Goal: Information Seeking & Learning: Find specific fact

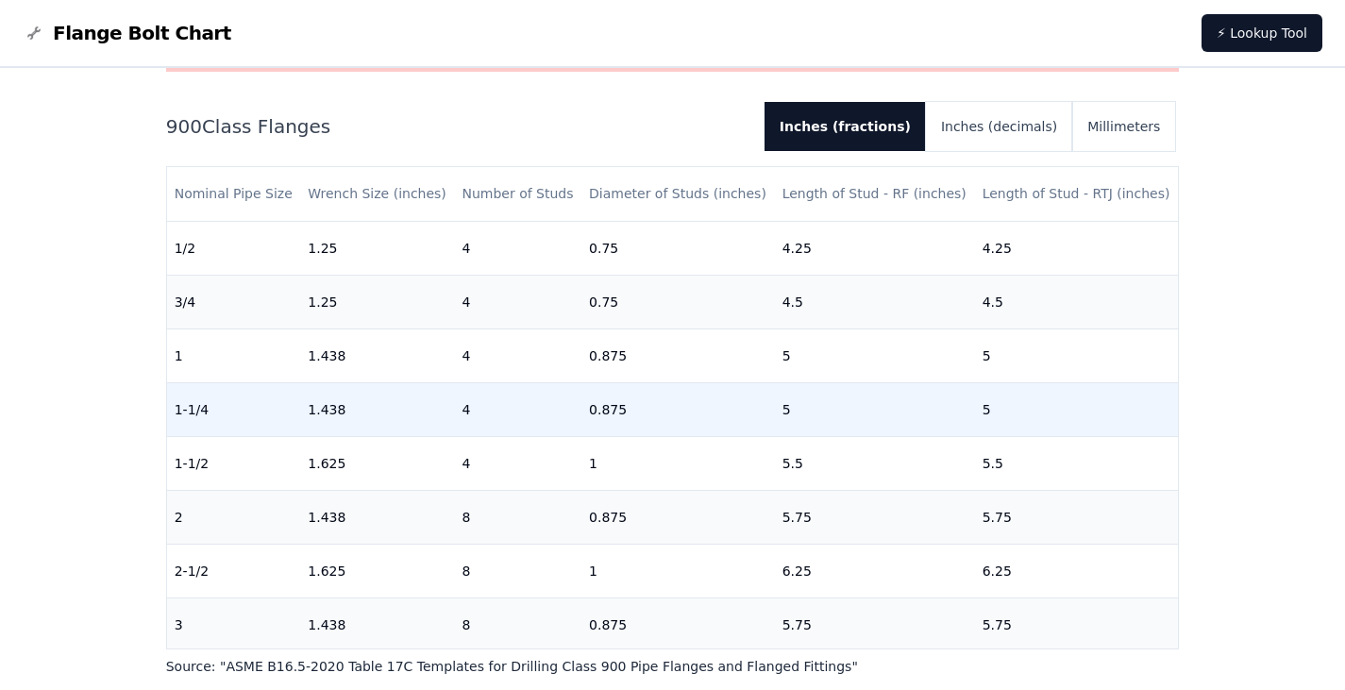
scroll to position [94, 0]
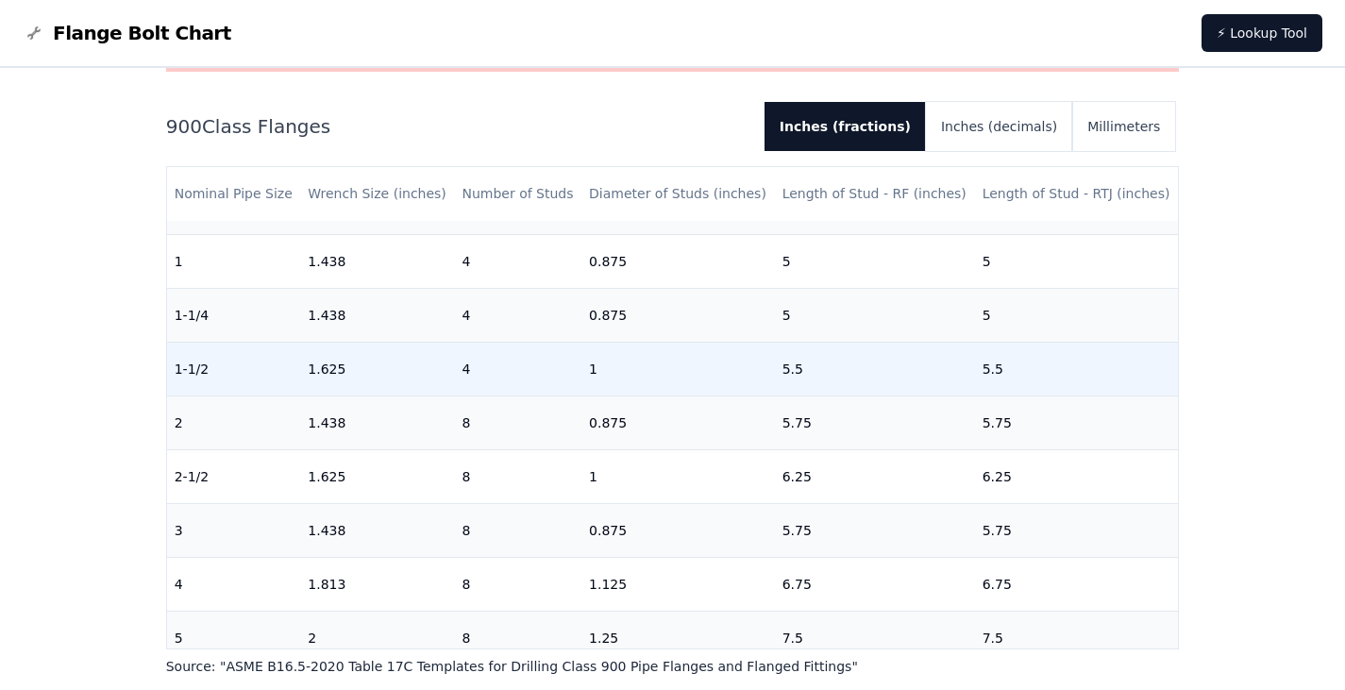
click at [597, 367] on td "1" at bounding box center [677, 369] width 193 height 54
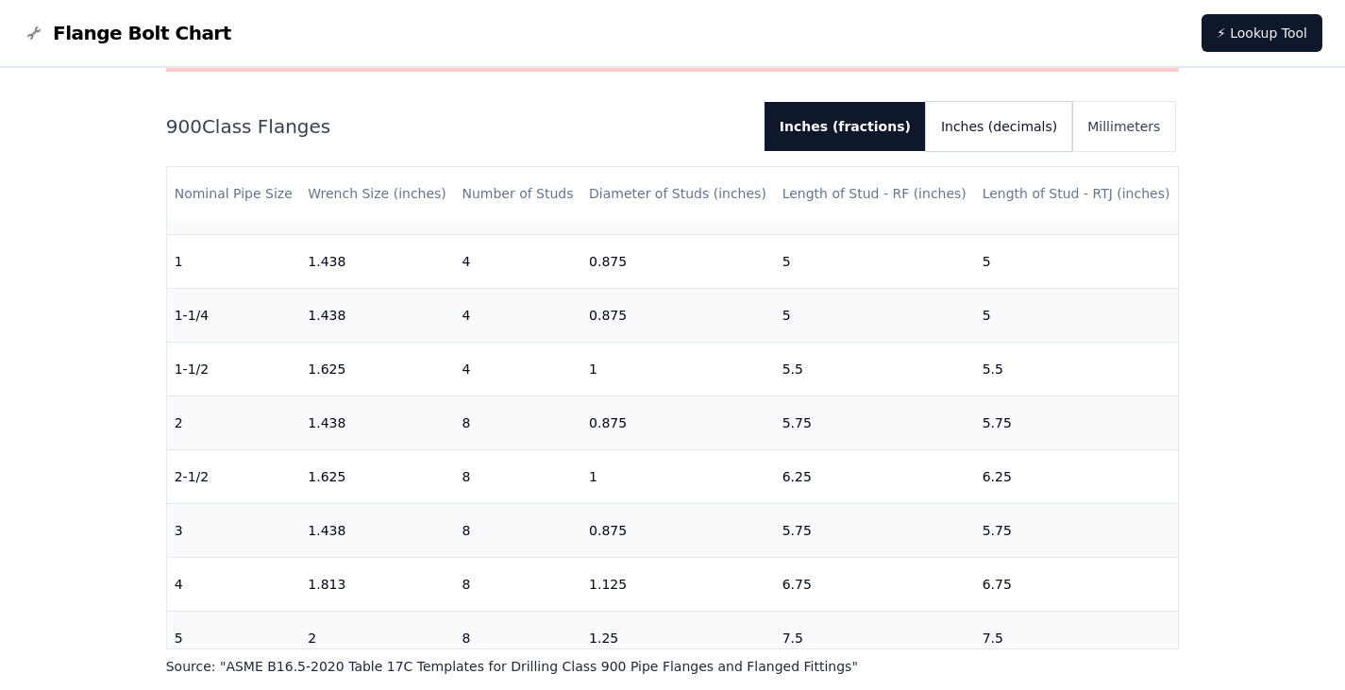
click at [992, 130] on button "Inches (decimals)" at bounding box center [999, 126] width 146 height 49
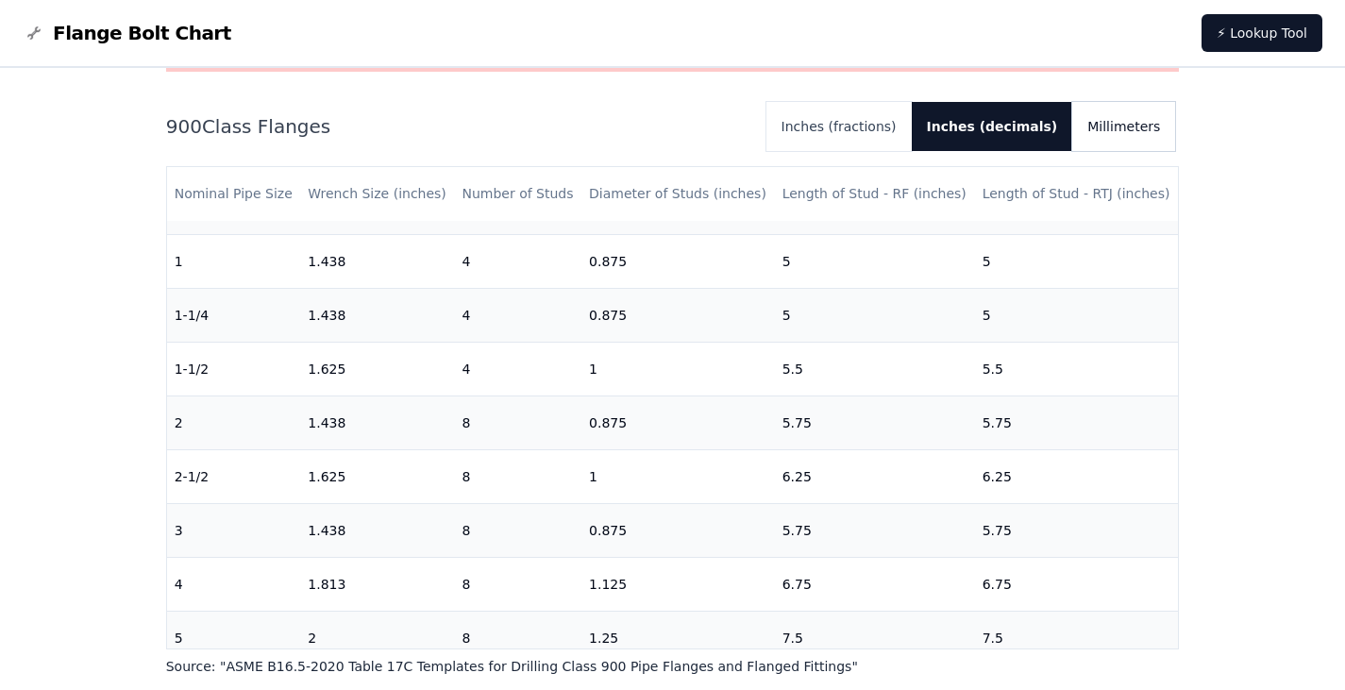
click at [1124, 130] on button "Millimeters" at bounding box center [1123, 126] width 103 height 49
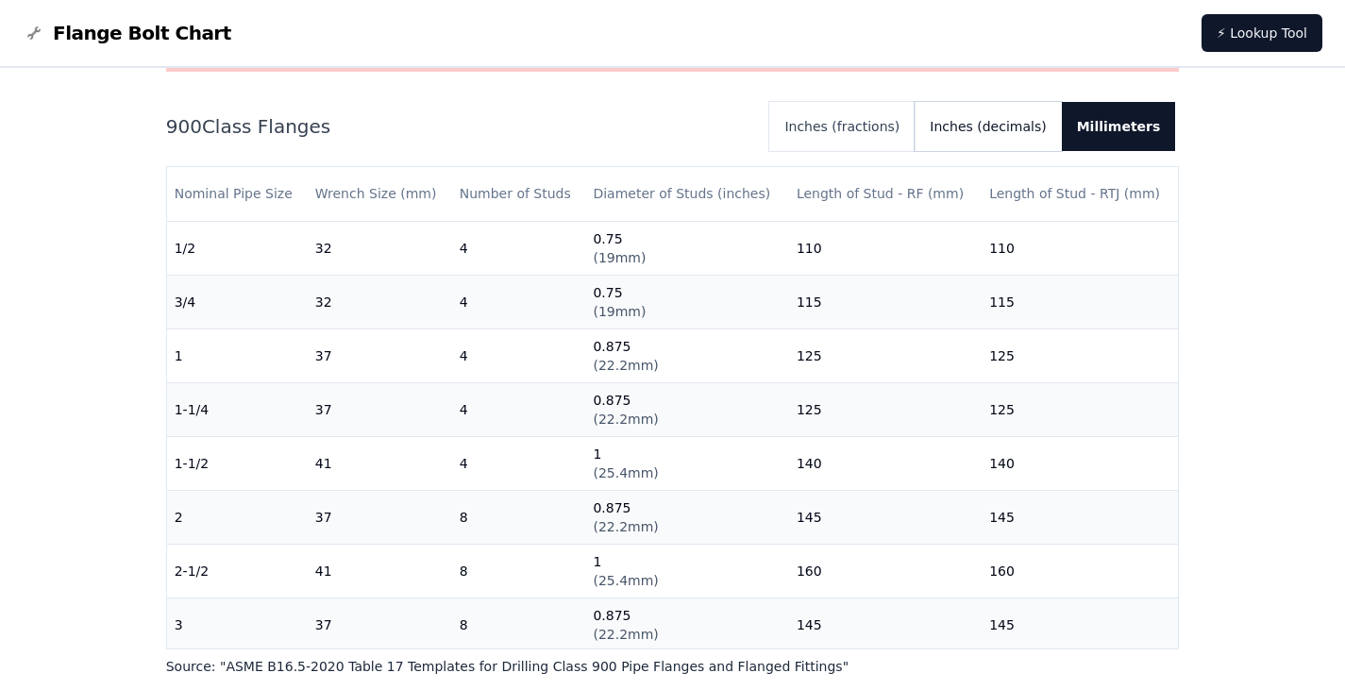
click at [1029, 133] on button "Inches (decimals)" at bounding box center [987, 126] width 146 height 49
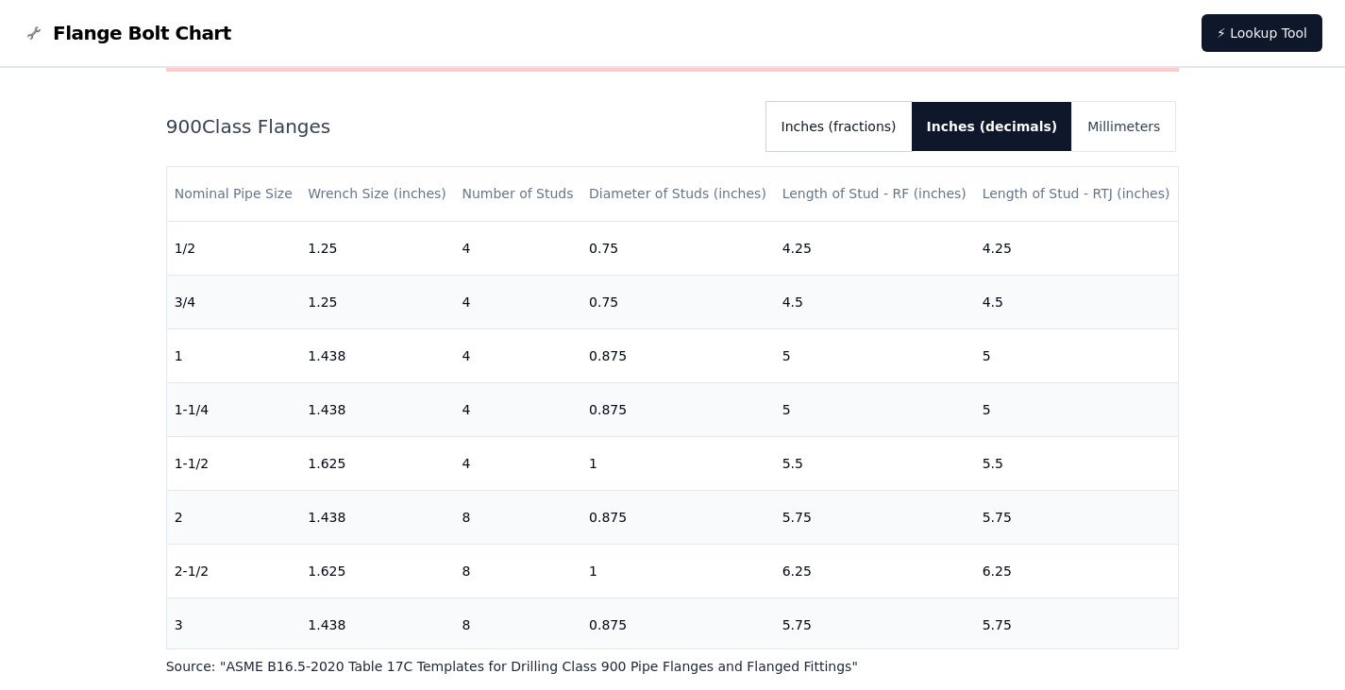
click at [872, 131] on button "Inches (fractions)" at bounding box center [838, 126] width 145 height 49
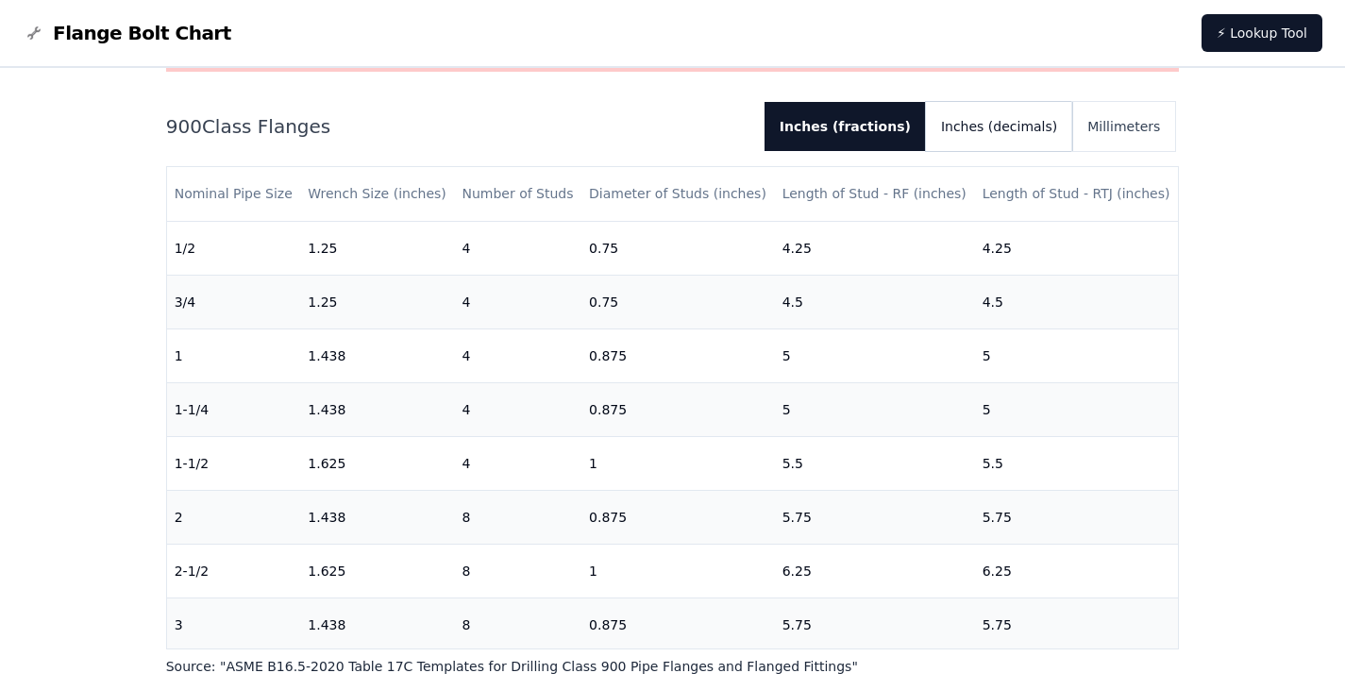
click at [995, 132] on button "Inches (decimals)" at bounding box center [999, 126] width 146 height 49
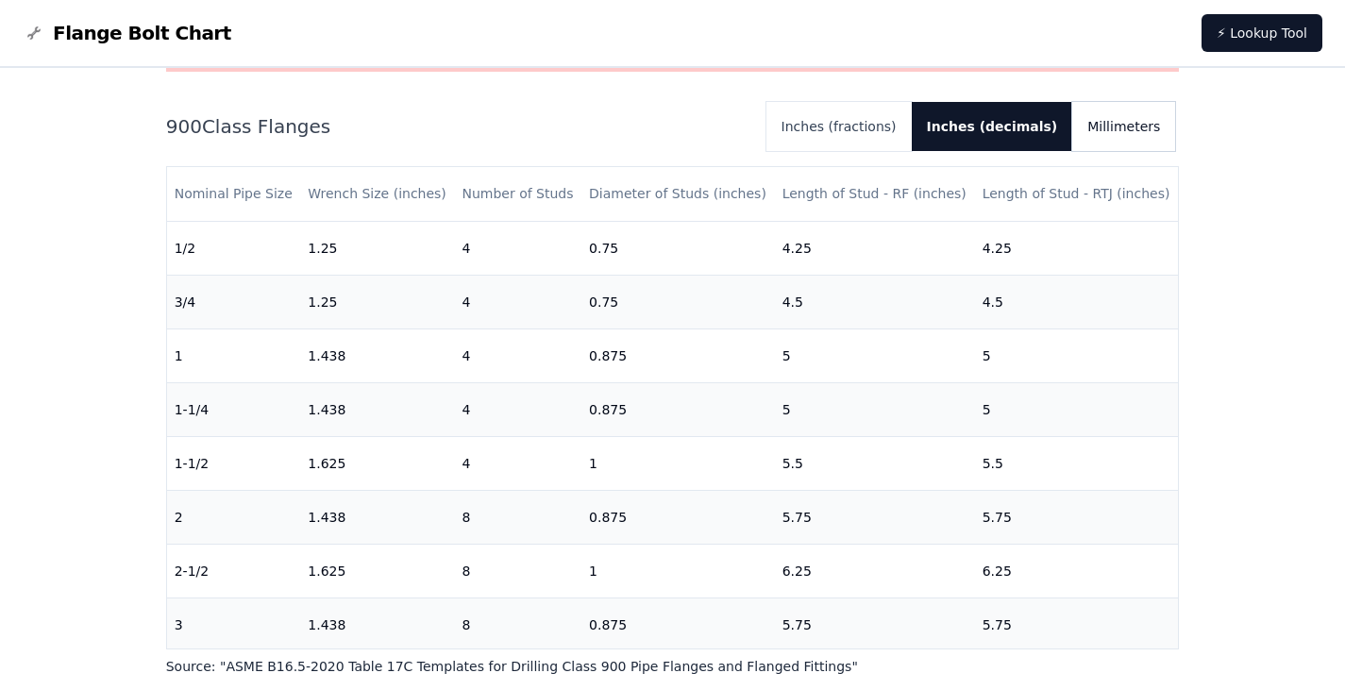
click at [1140, 121] on button "Millimeters" at bounding box center [1123, 126] width 103 height 49
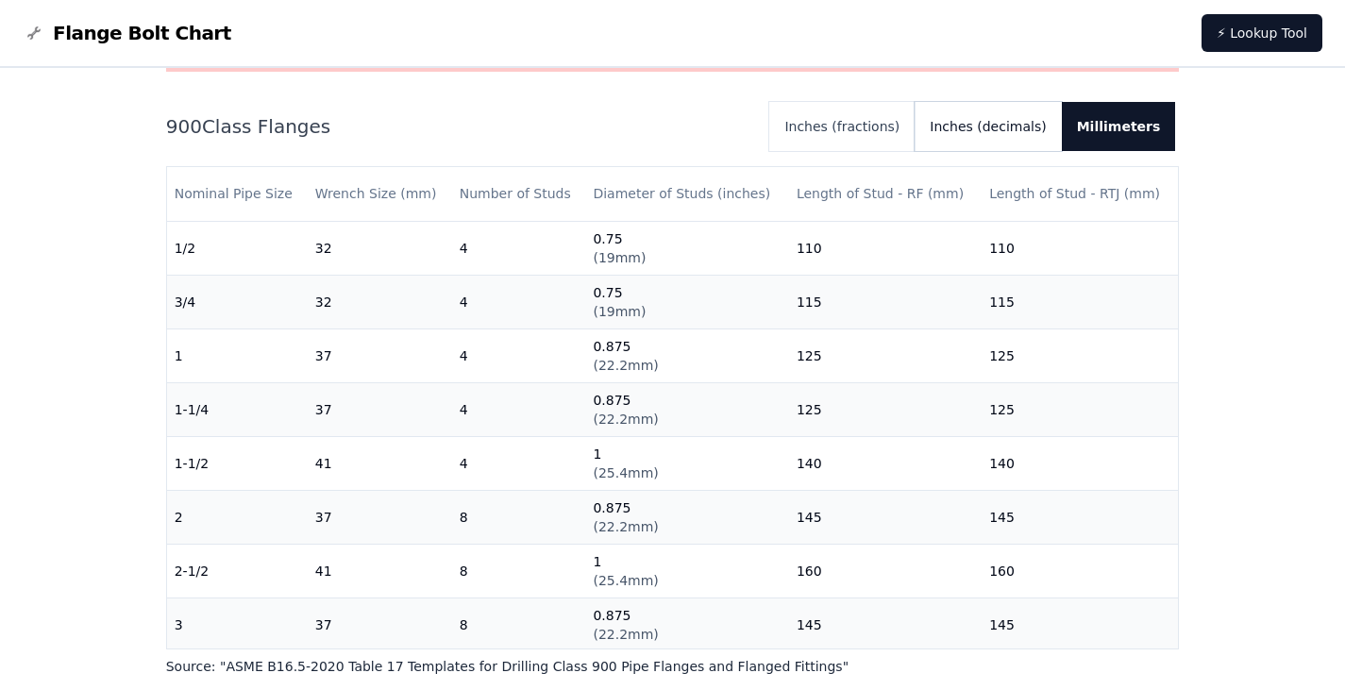
click at [1035, 117] on button "Inches (decimals)" at bounding box center [987, 126] width 146 height 49
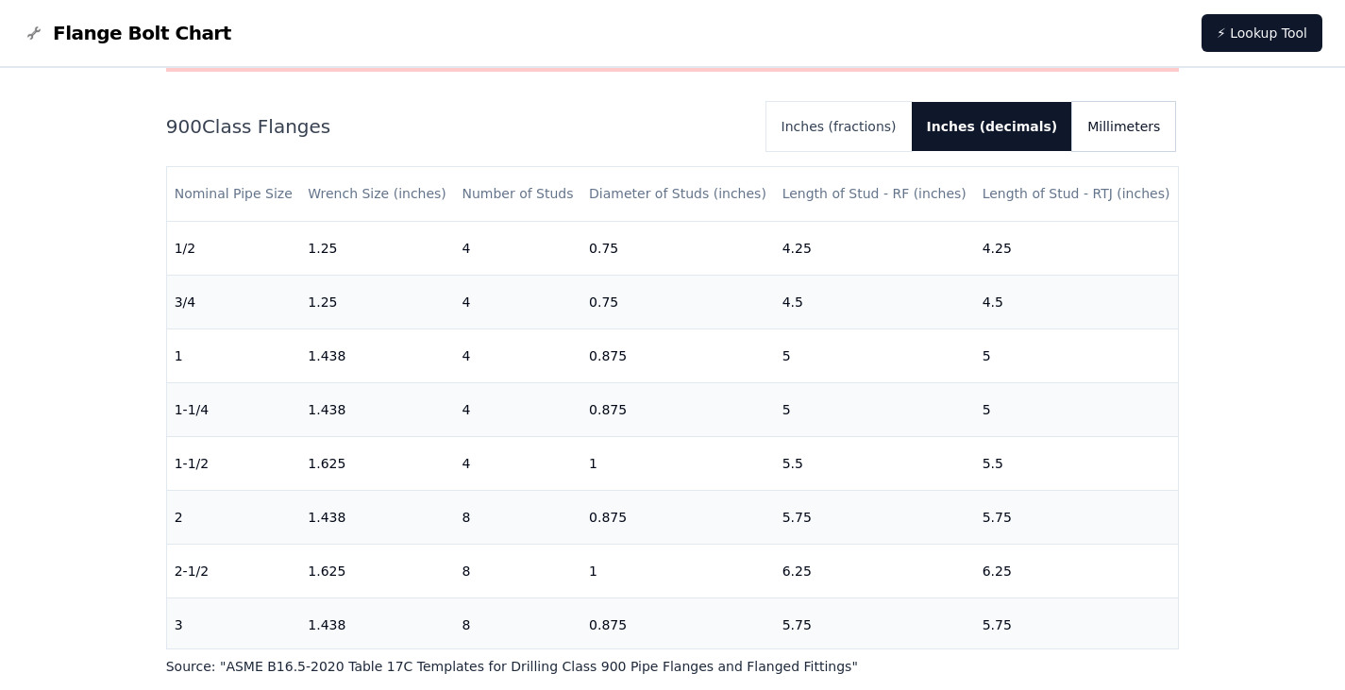
click at [1098, 137] on button "Millimeters" at bounding box center [1123, 126] width 103 height 49
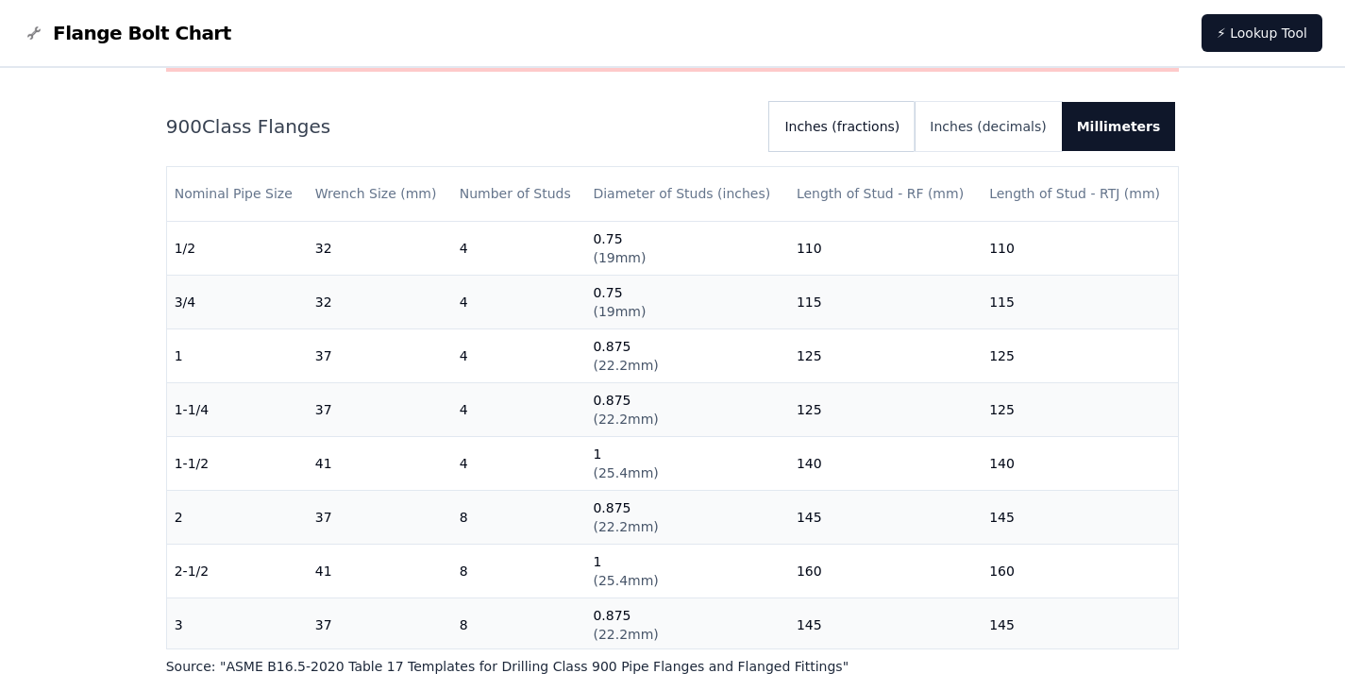
click at [886, 123] on button "Inches (fractions)" at bounding box center [841, 126] width 145 height 49
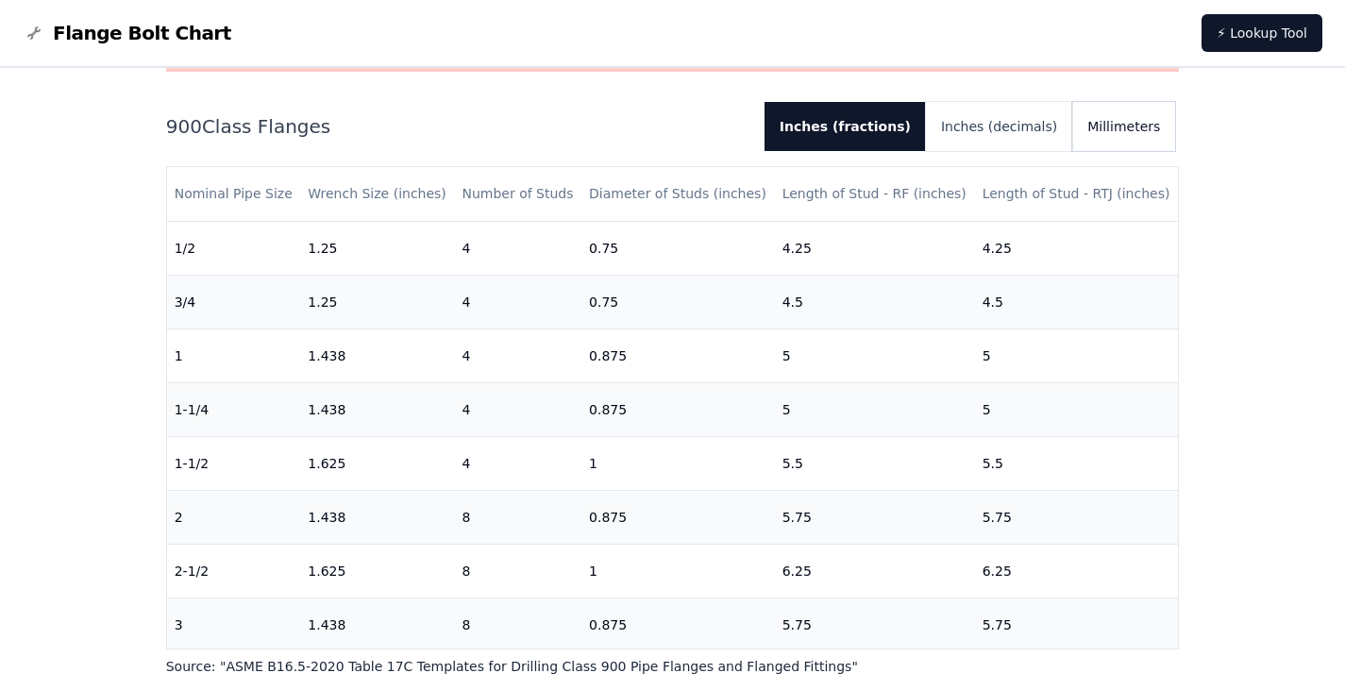
click at [1128, 129] on button "Millimeters" at bounding box center [1123, 126] width 103 height 49
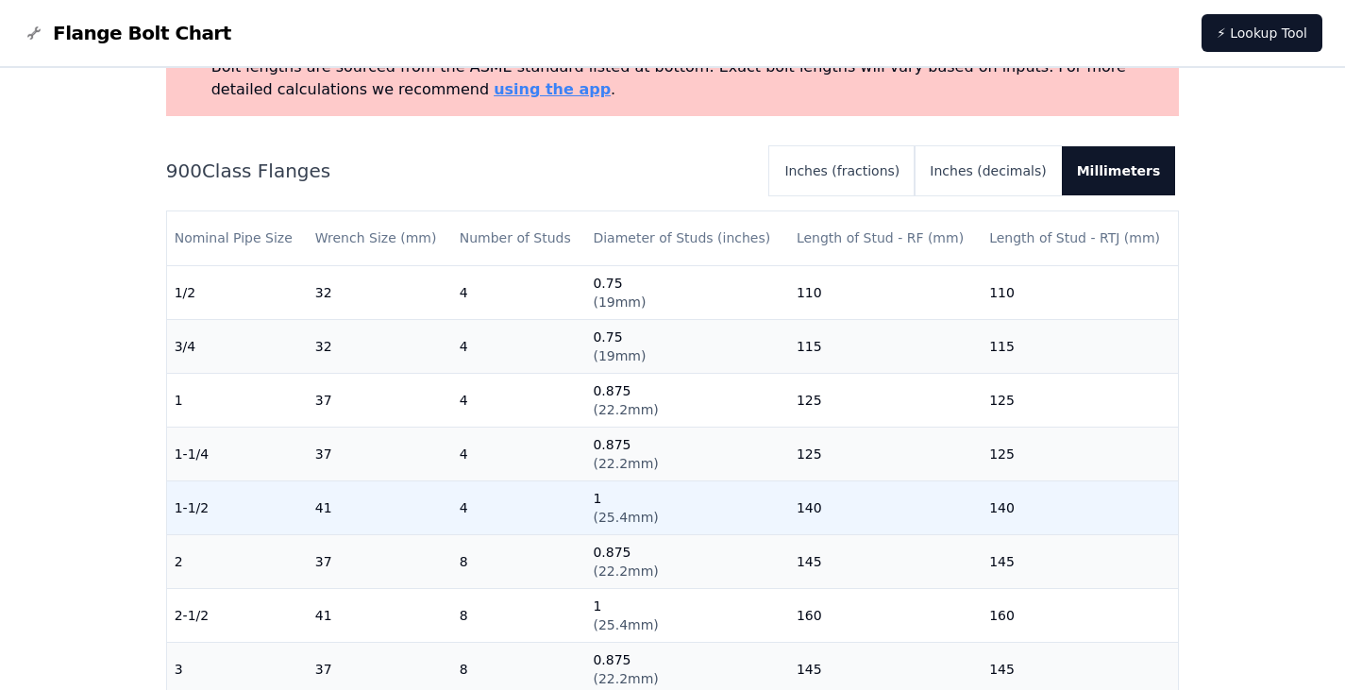
scroll to position [0, 0]
